Goal: Task Accomplishment & Management: Manage account settings

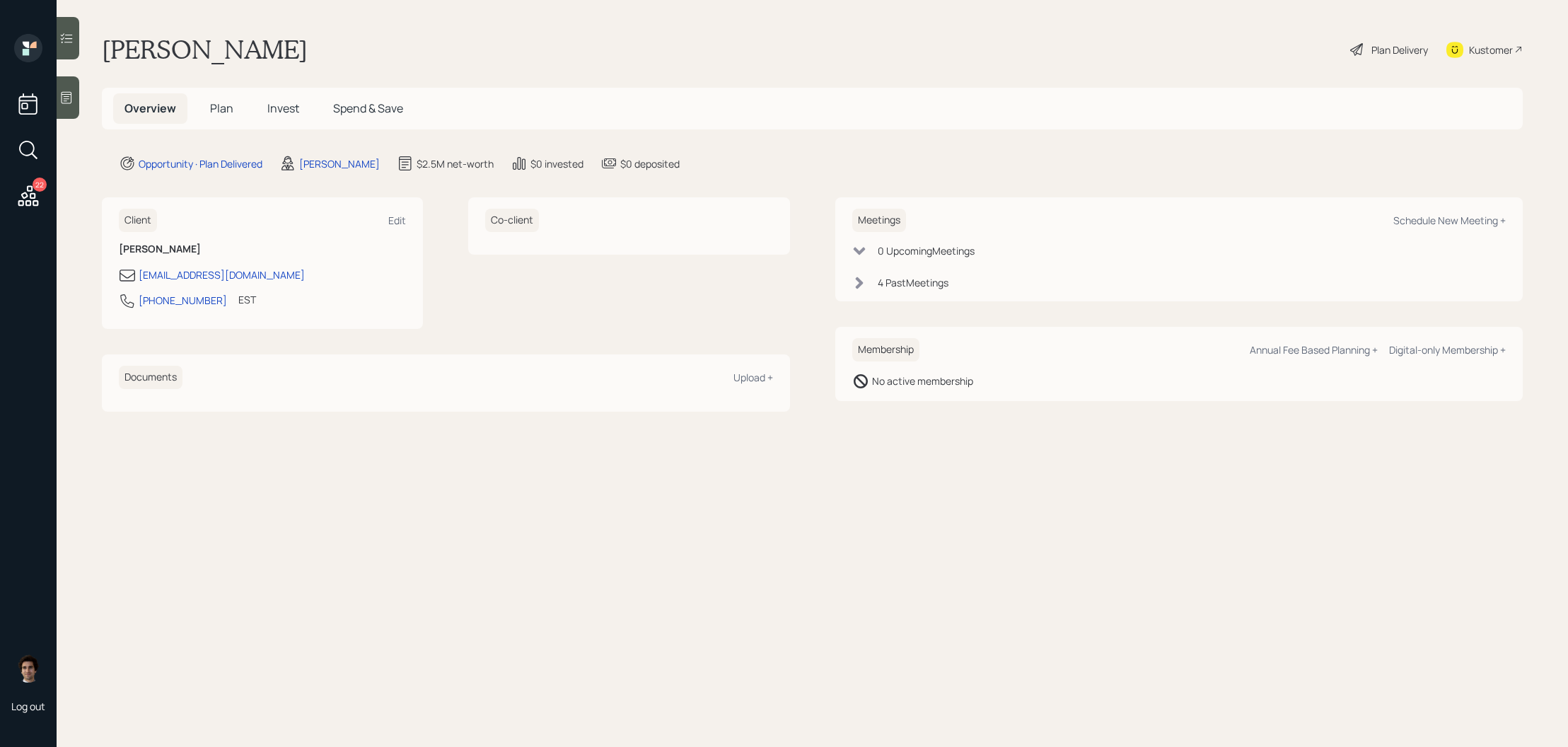
click at [222, 109] on span "Plan" at bounding box center [222, 108] width 24 height 15
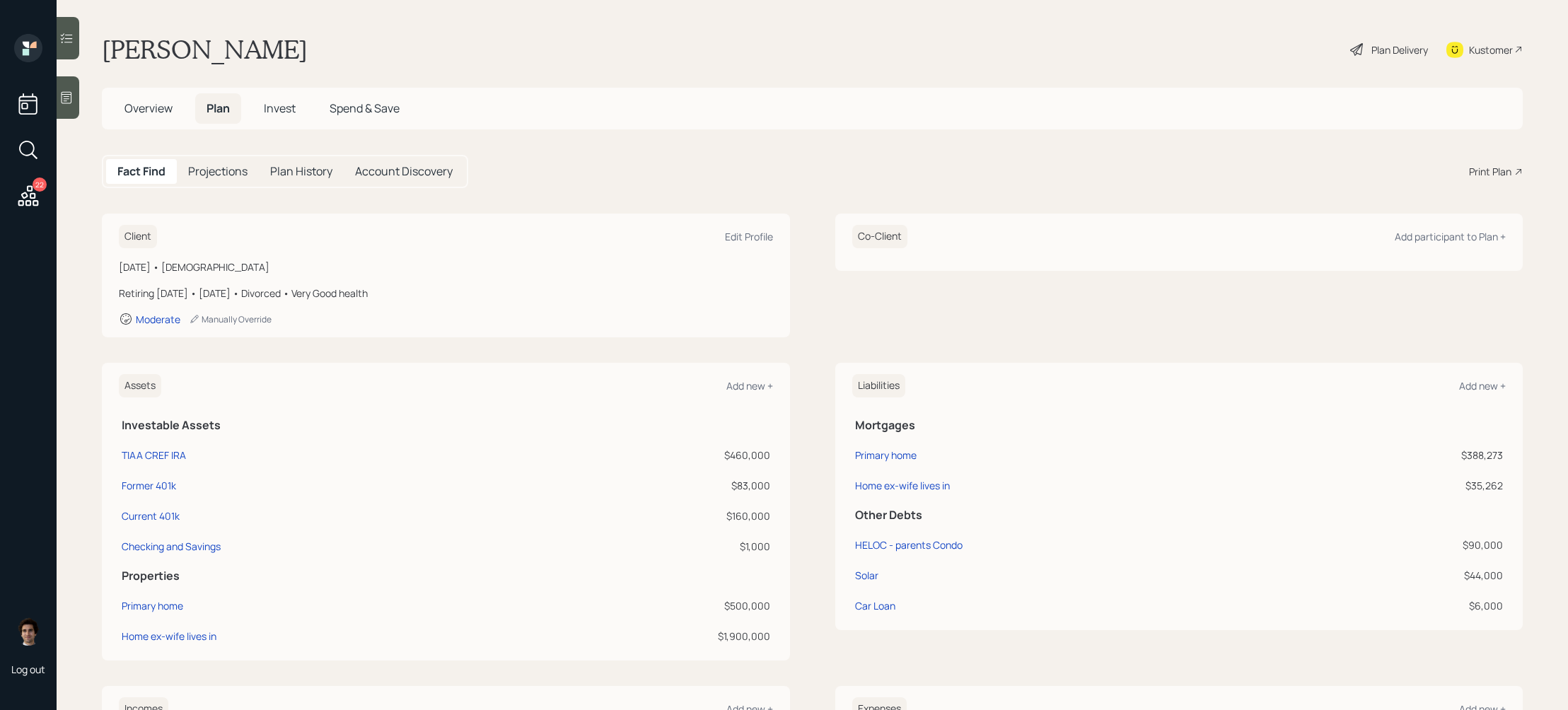
click at [1376, 72] on main "[PERSON_NAME] Plan Delivery Kustomer Overview Plan Invest Spend & Save Fact Fin…" at bounding box center [813, 355] width 1512 height 710
click at [1387, 51] on div "Plan Delivery" at bounding box center [1400, 50] width 57 height 14
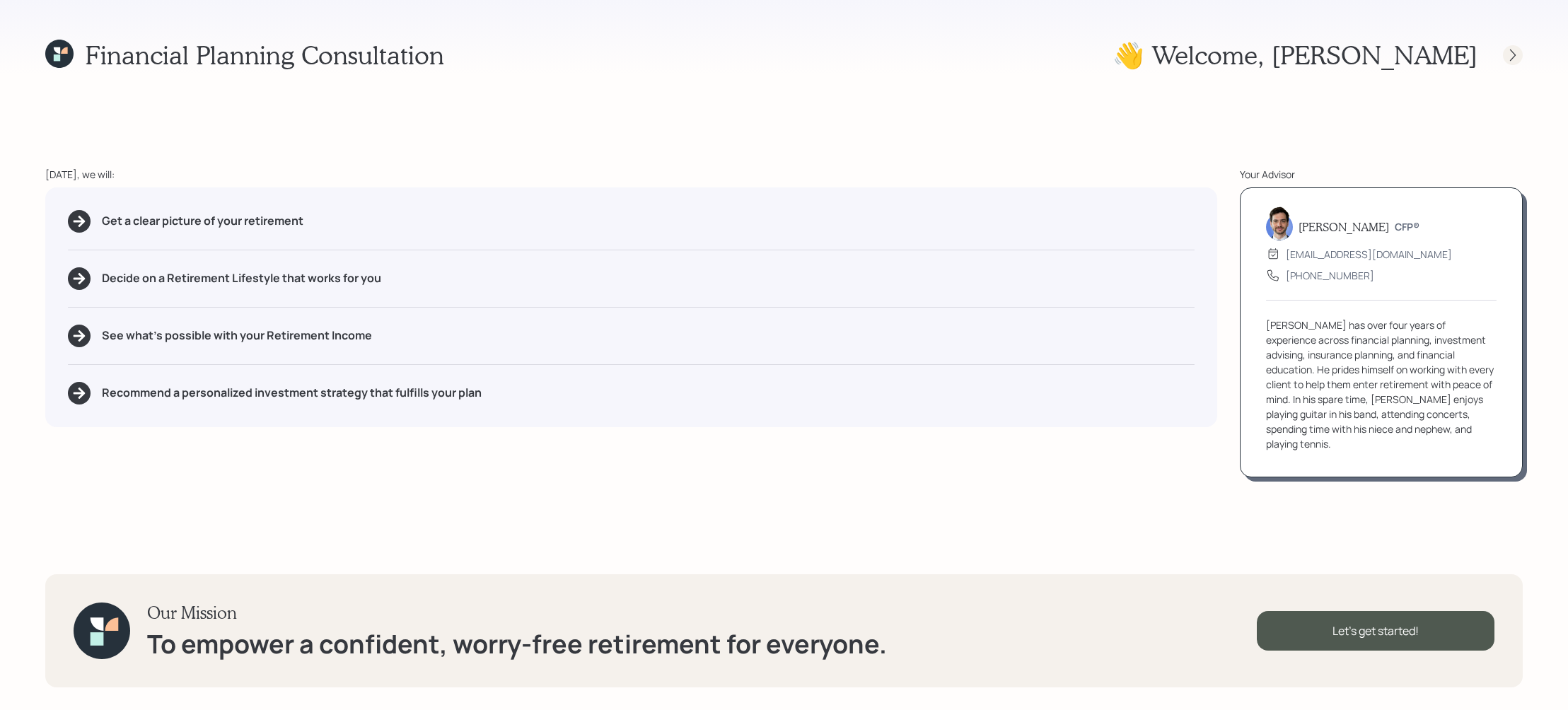
click at [1515, 57] on icon at bounding box center [1513, 55] width 14 height 14
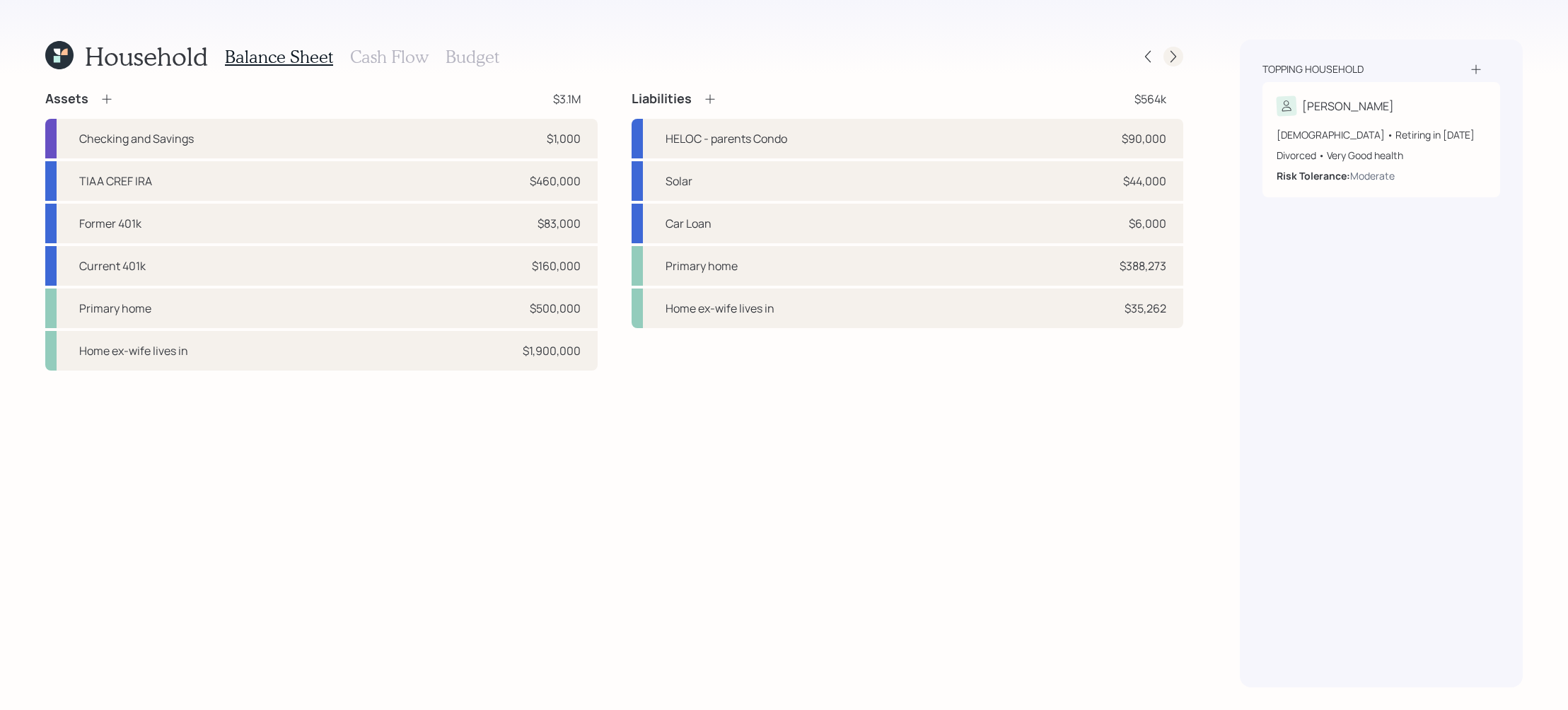
click at [1172, 58] on icon at bounding box center [1174, 57] width 14 height 14
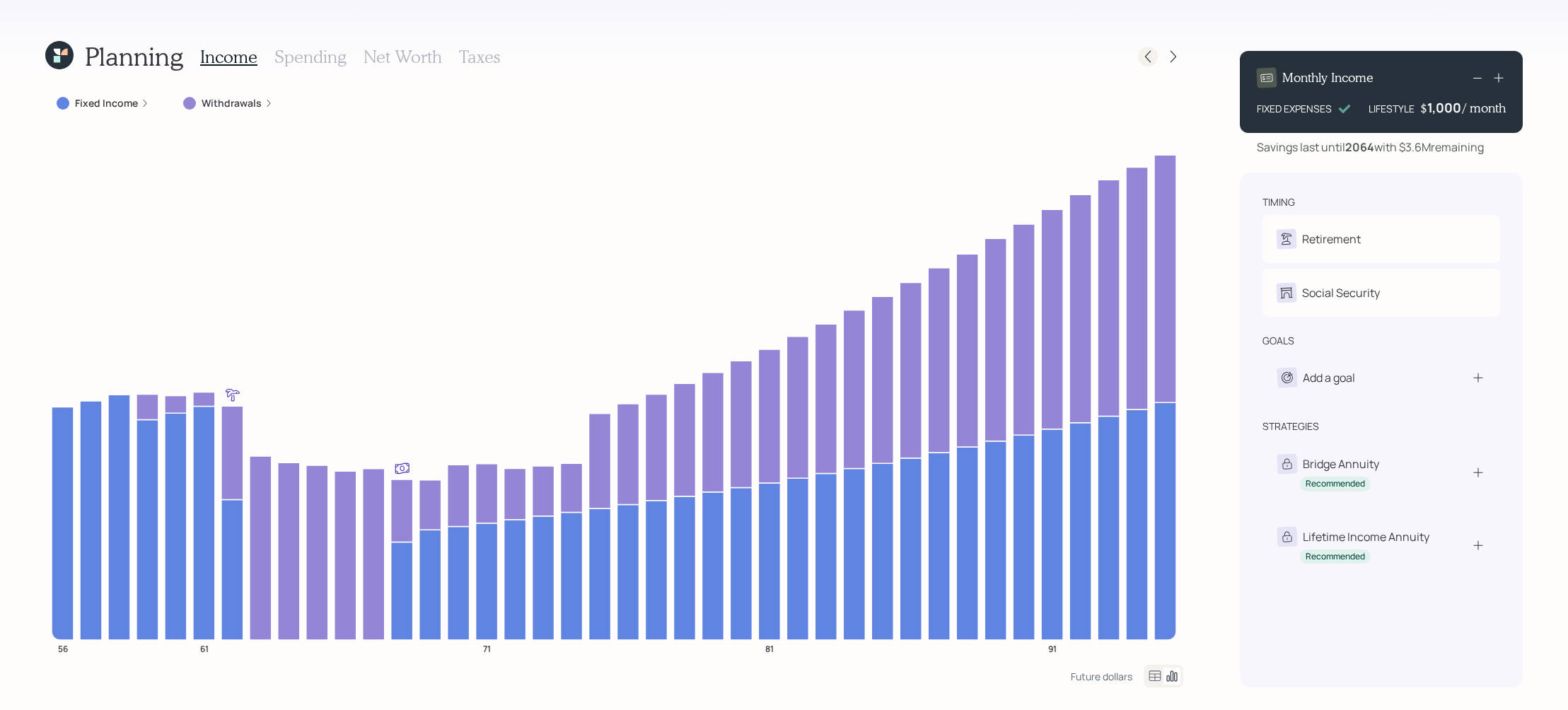
click at [1152, 62] on icon at bounding box center [1148, 57] width 14 height 14
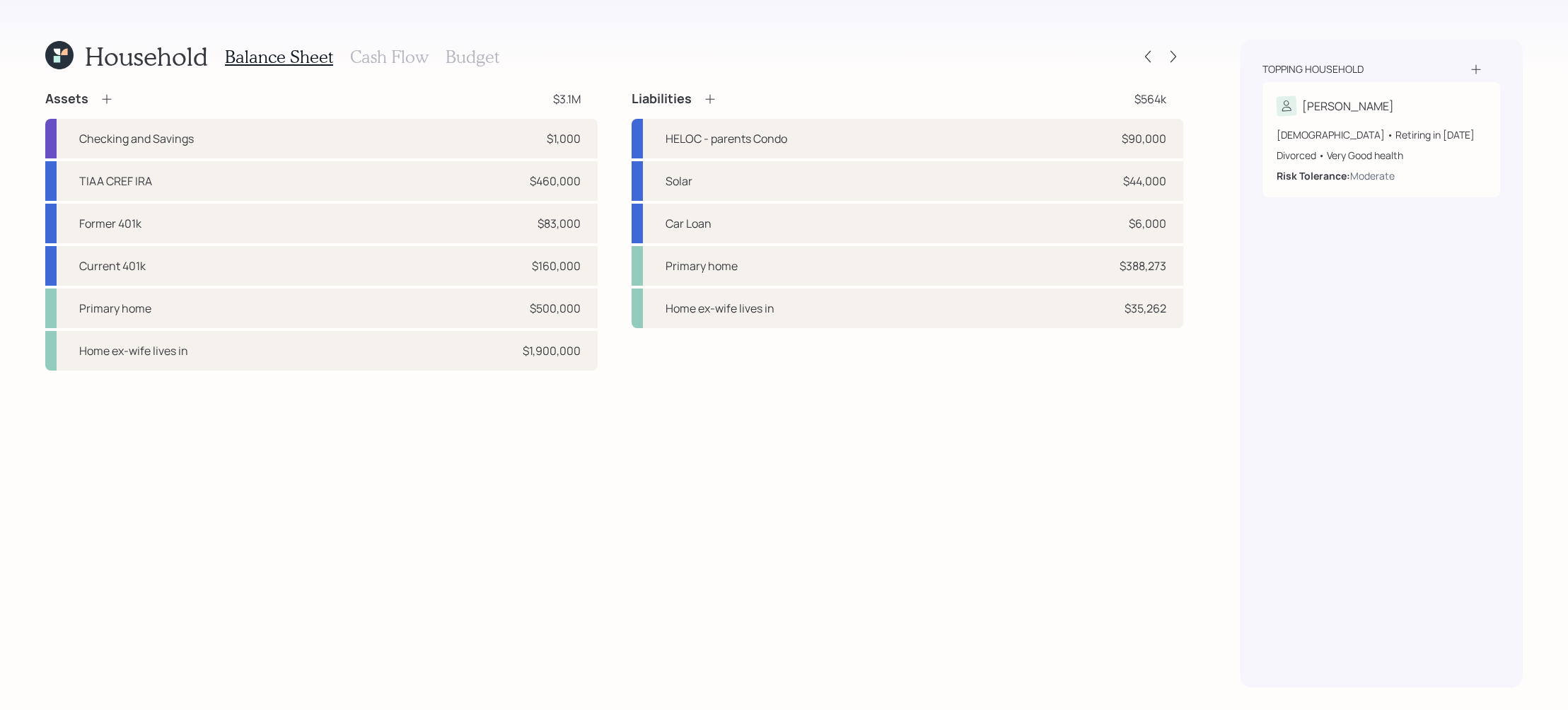
click at [1187, 53] on div "Household Balance Sheet Cash Flow Budget Assets $3.1M Checking and Savings $1,0…" at bounding box center [784, 355] width 1568 height 710
click at [1181, 53] on div at bounding box center [1174, 57] width 20 height 20
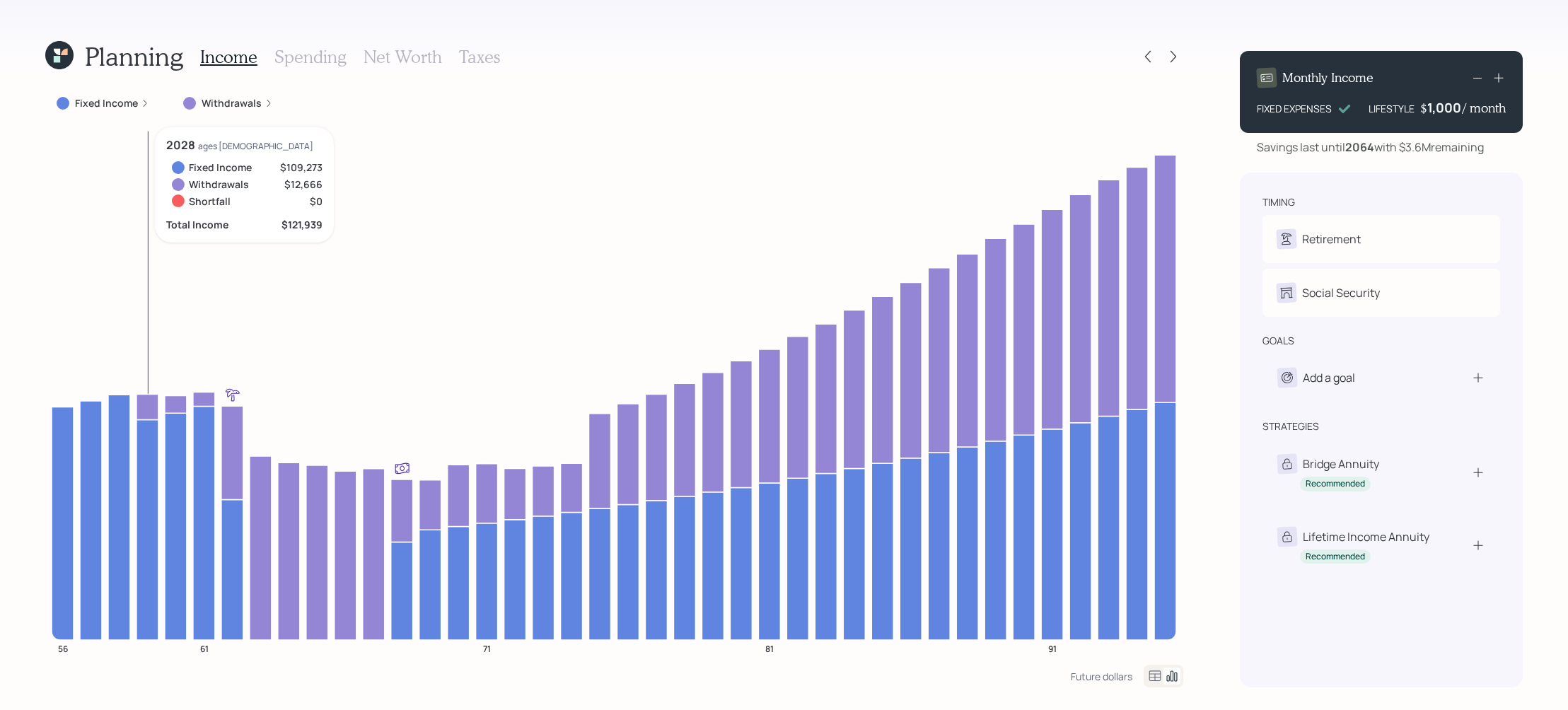
click at [147, 397] on icon at bounding box center [147, 406] width 22 height 25
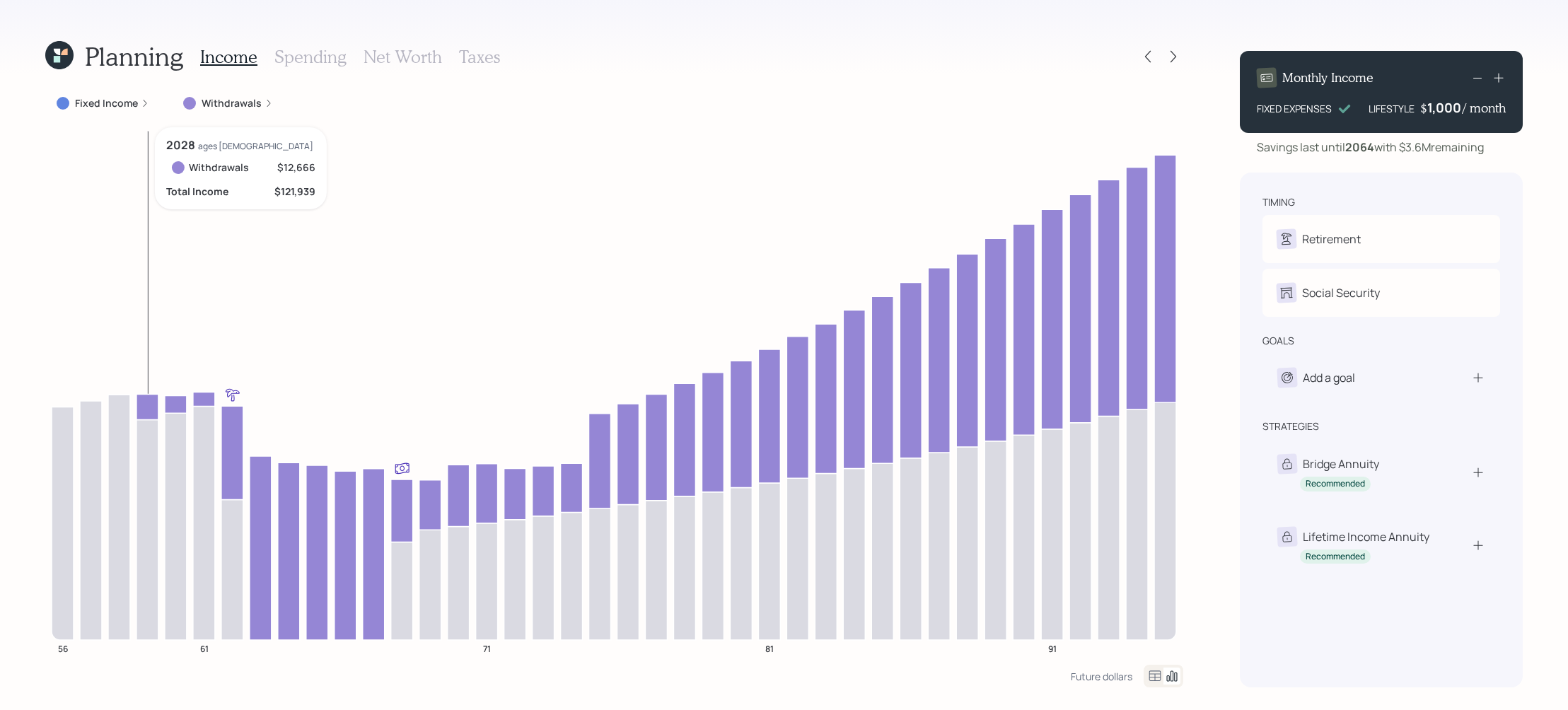
click at [147, 397] on icon at bounding box center [147, 406] width 22 height 25
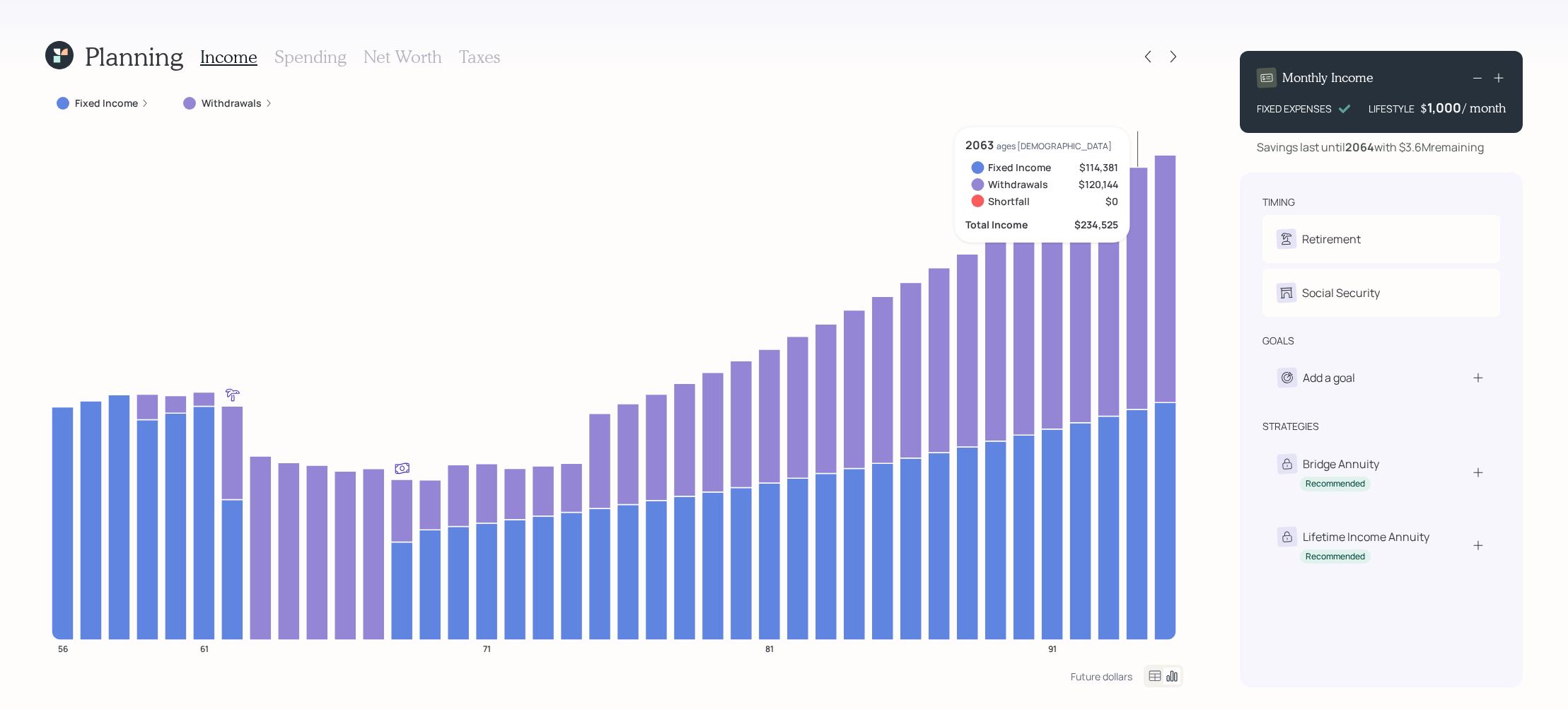
click at [1327, 287] on div "Social Security J Elect at 67y nullm" at bounding box center [1382, 292] width 238 height 48
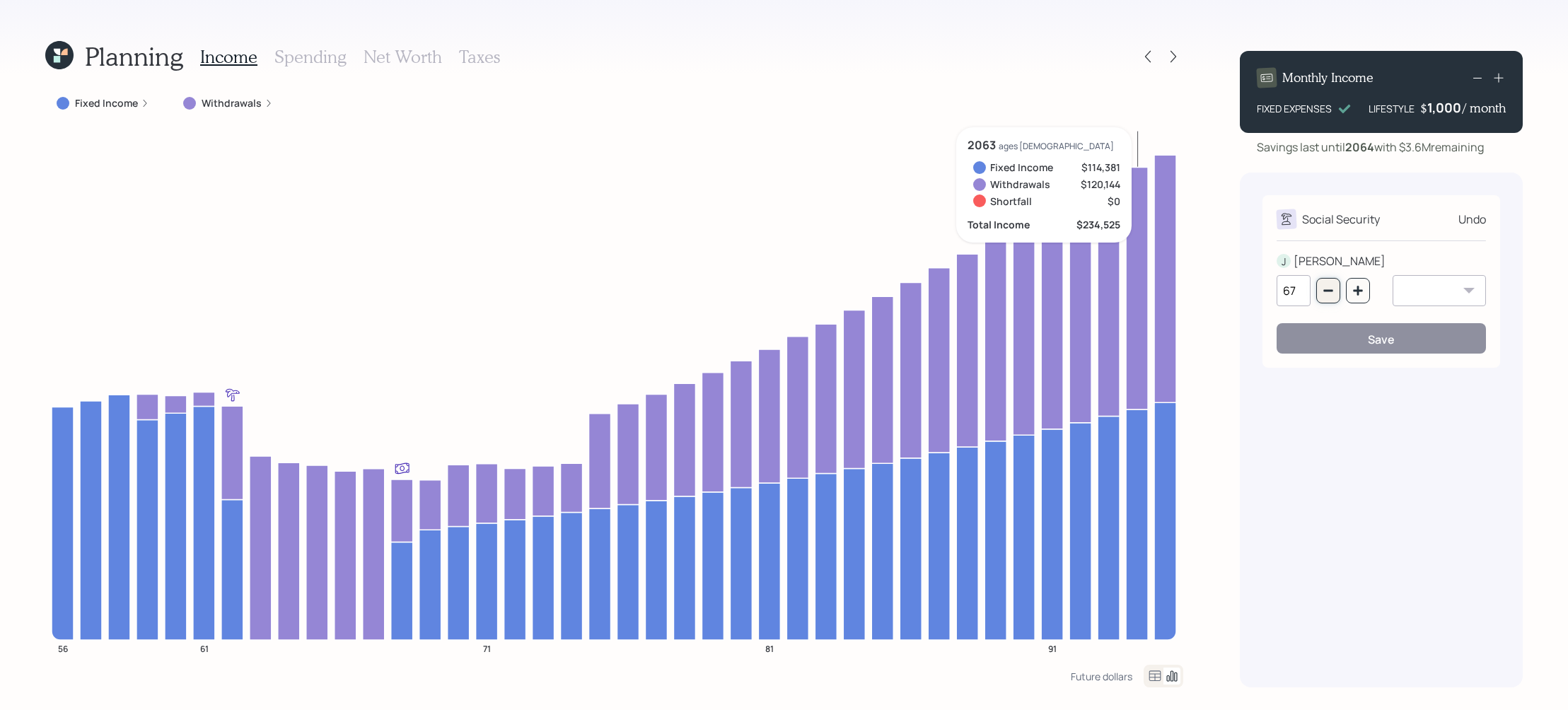
click at [1329, 296] on icon "button" at bounding box center [1328, 290] width 12 height 12
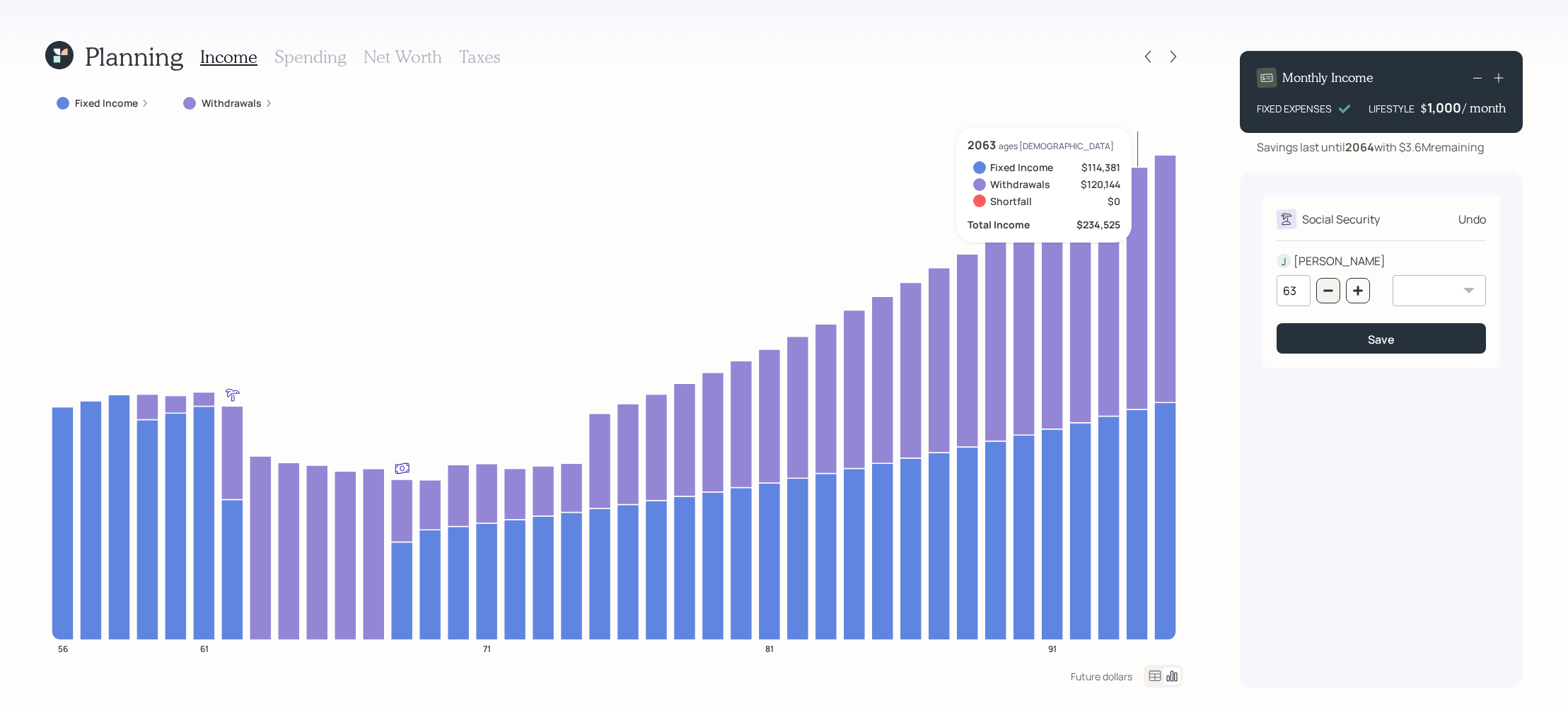
type input "62"
click at [1333, 329] on button "Save" at bounding box center [1381, 338] width 209 height 31
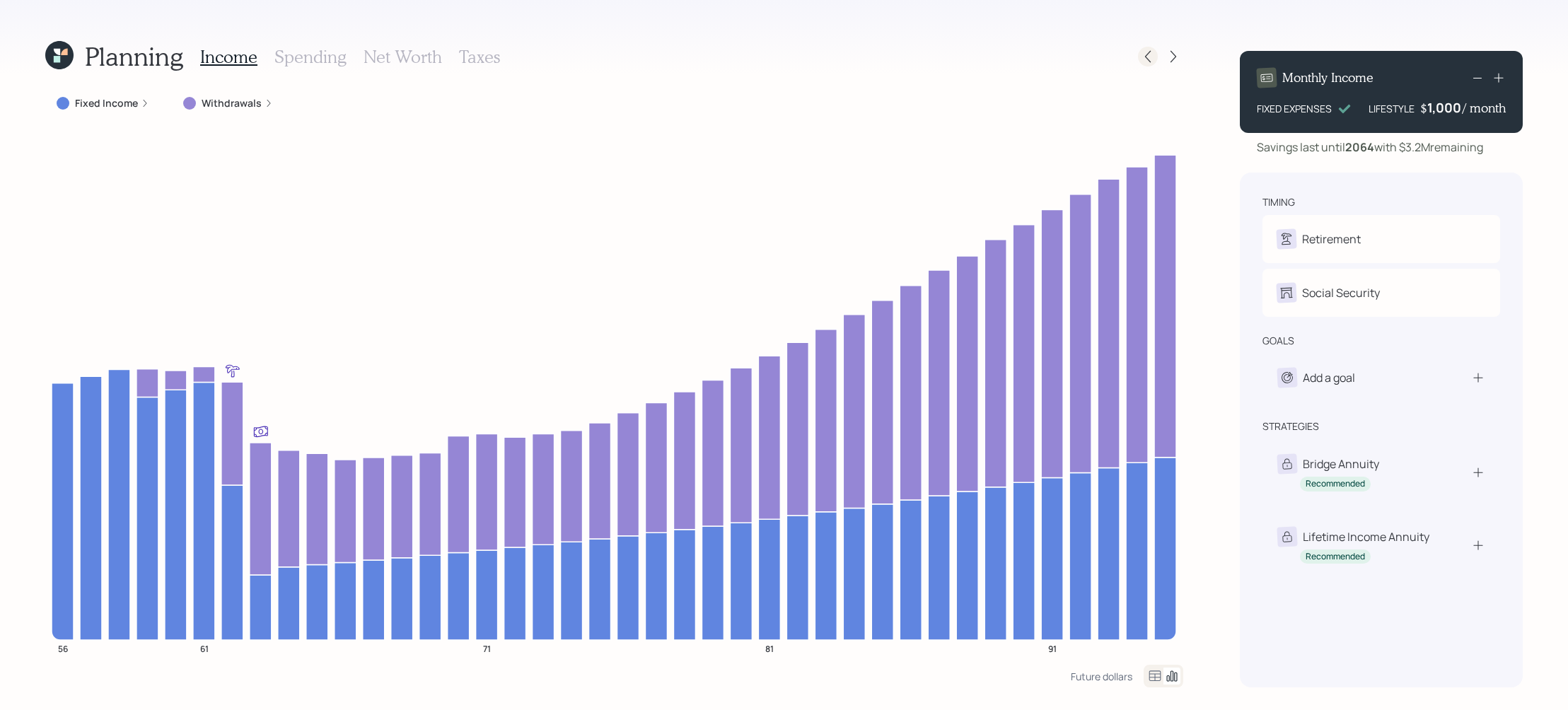
click at [1148, 56] on icon at bounding box center [1148, 57] width 14 height 14
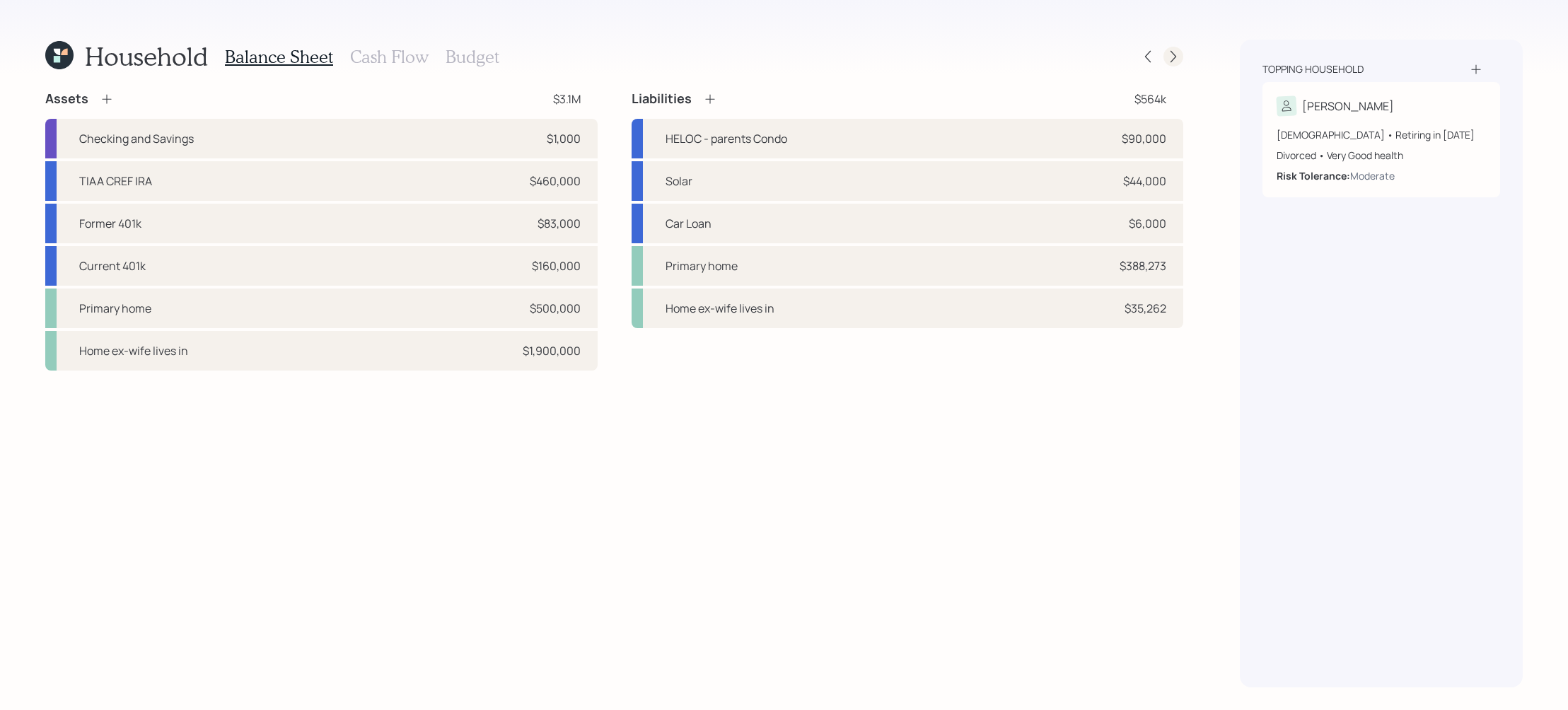
click at [1182, 55] on div at bounding box center [1174, 57] width 20 height 20
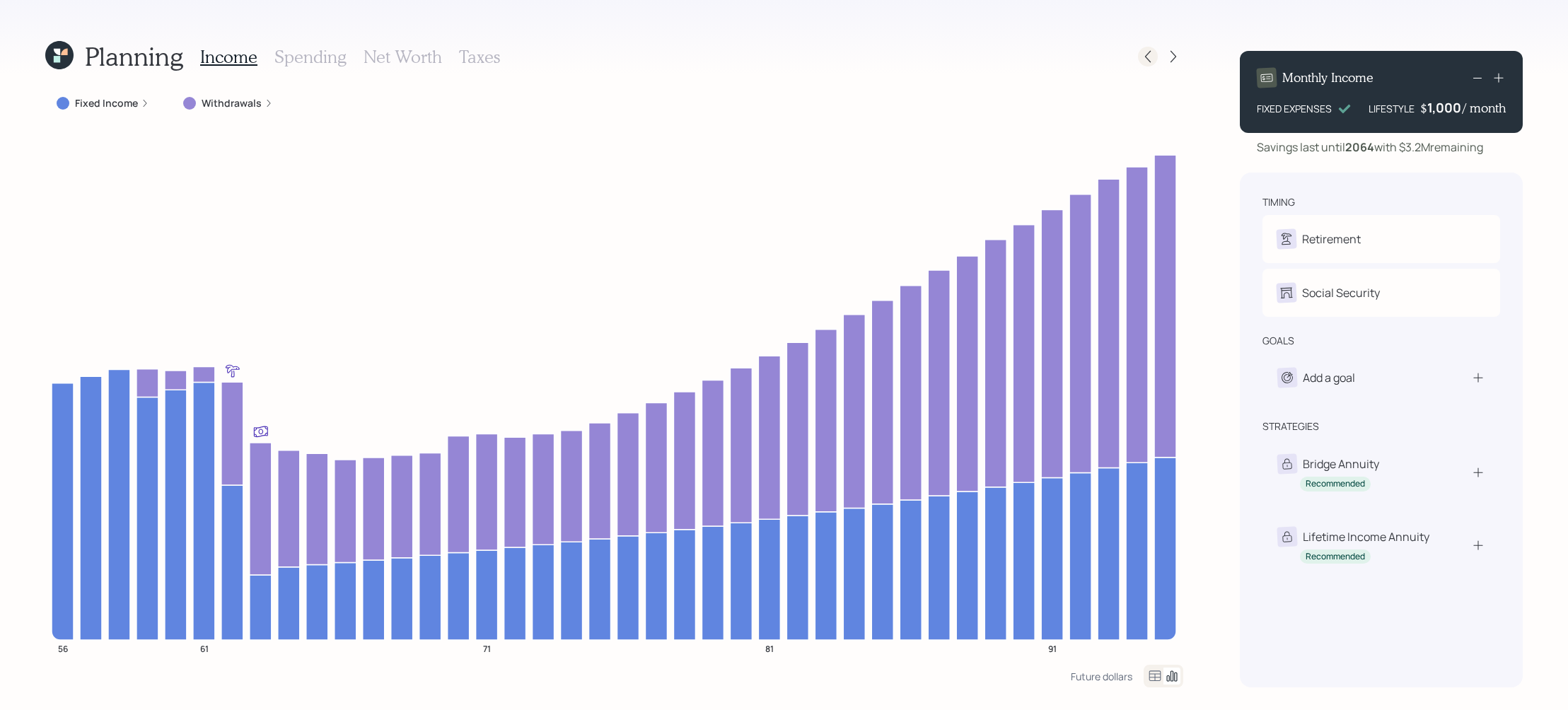
click at [1145, 53] on icon at bounding box center [1148, 57] width 14 height 14
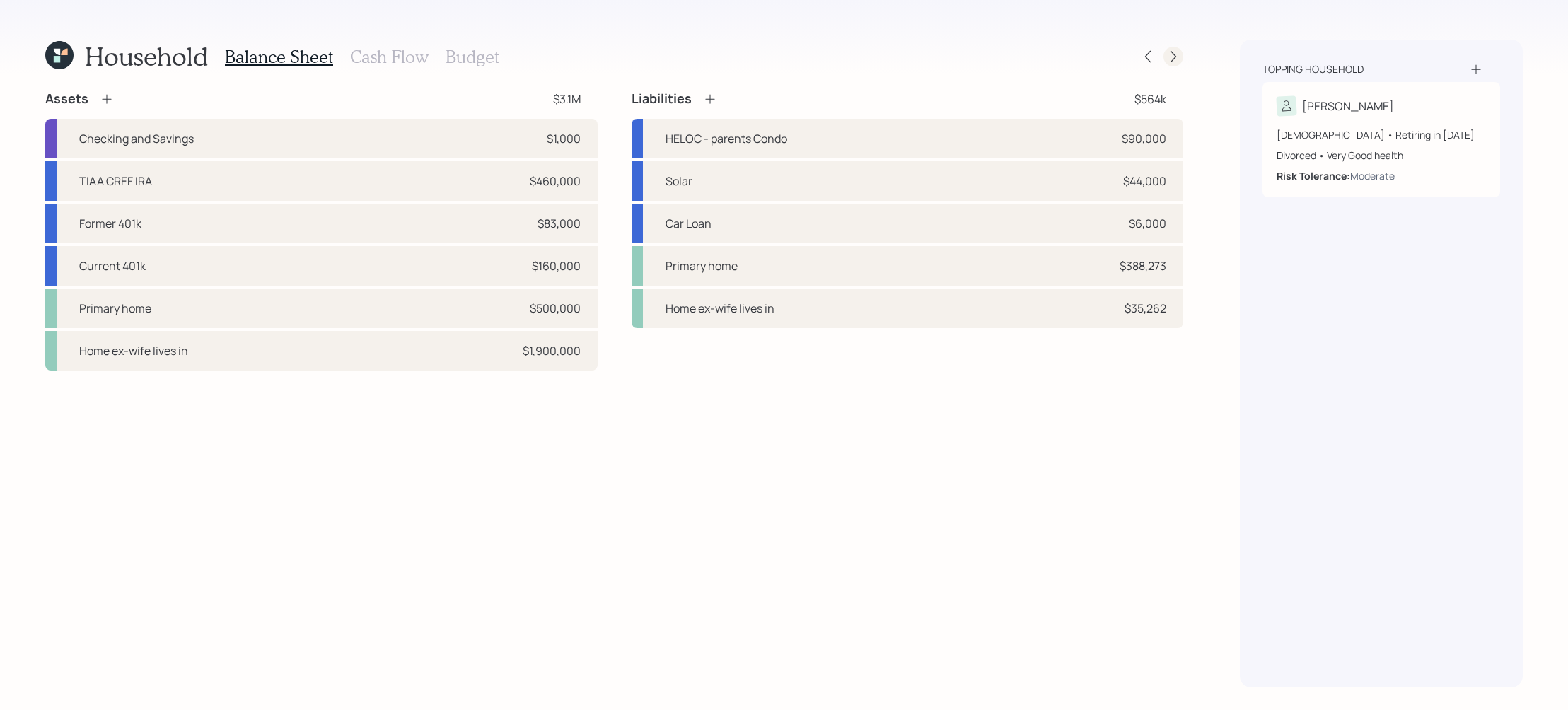
click at [1170, 59] on icon at bounding box center [1174, 57] width 14 height 14
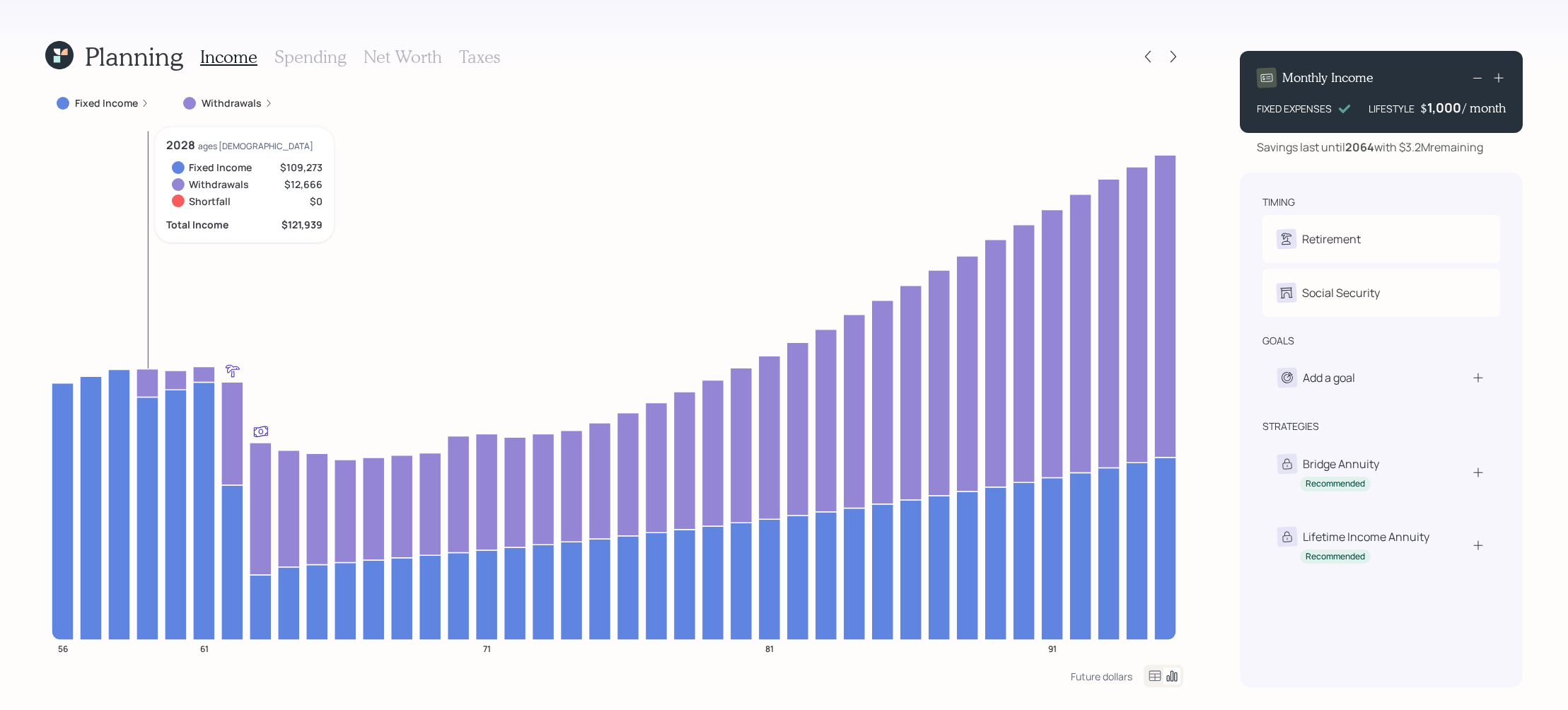
click at [151, 384] on icon at bounding box center [147, 382] width 22 height 28
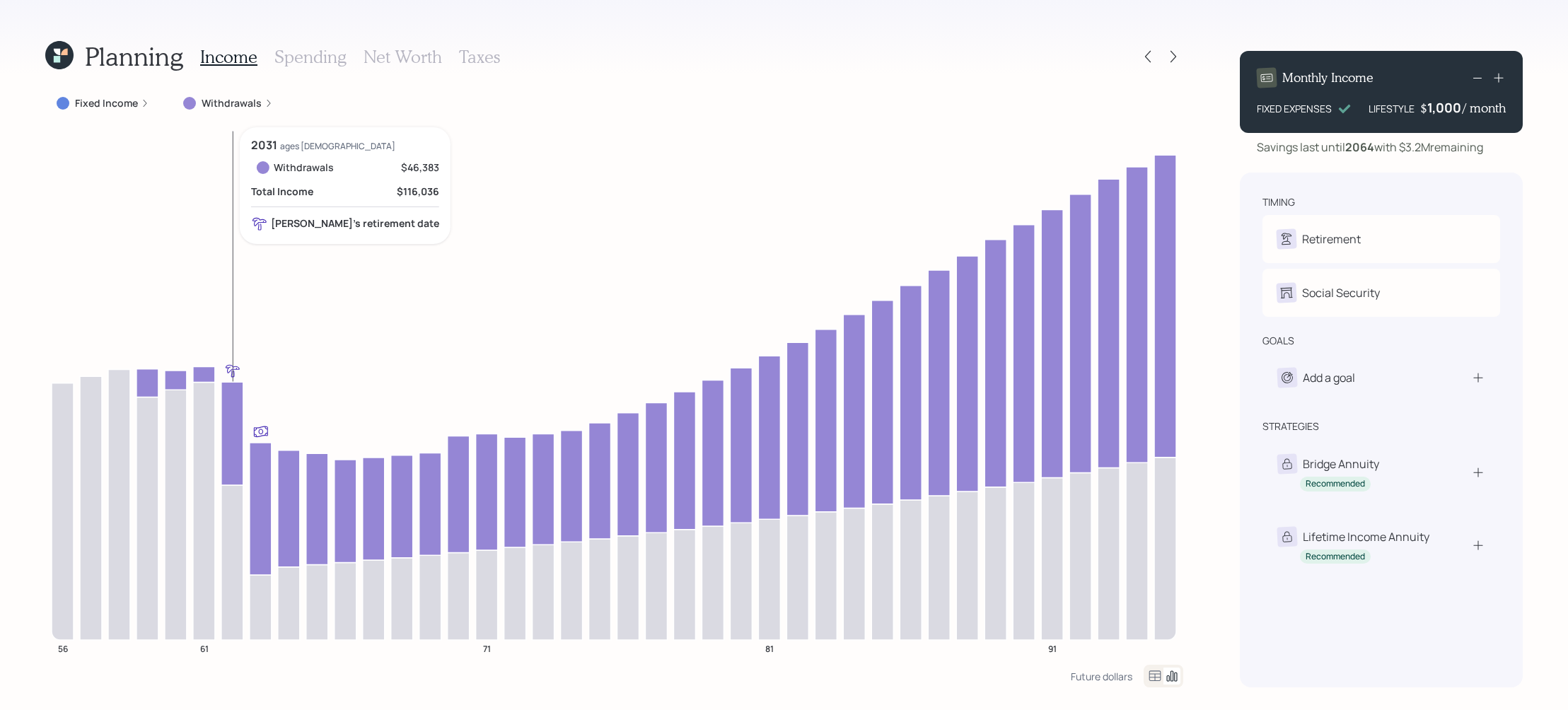
click at [238, 405] on icon at bounding box center [233, 433] width 22 height 103
